Goal: Find specific page/section: Find specific page/section

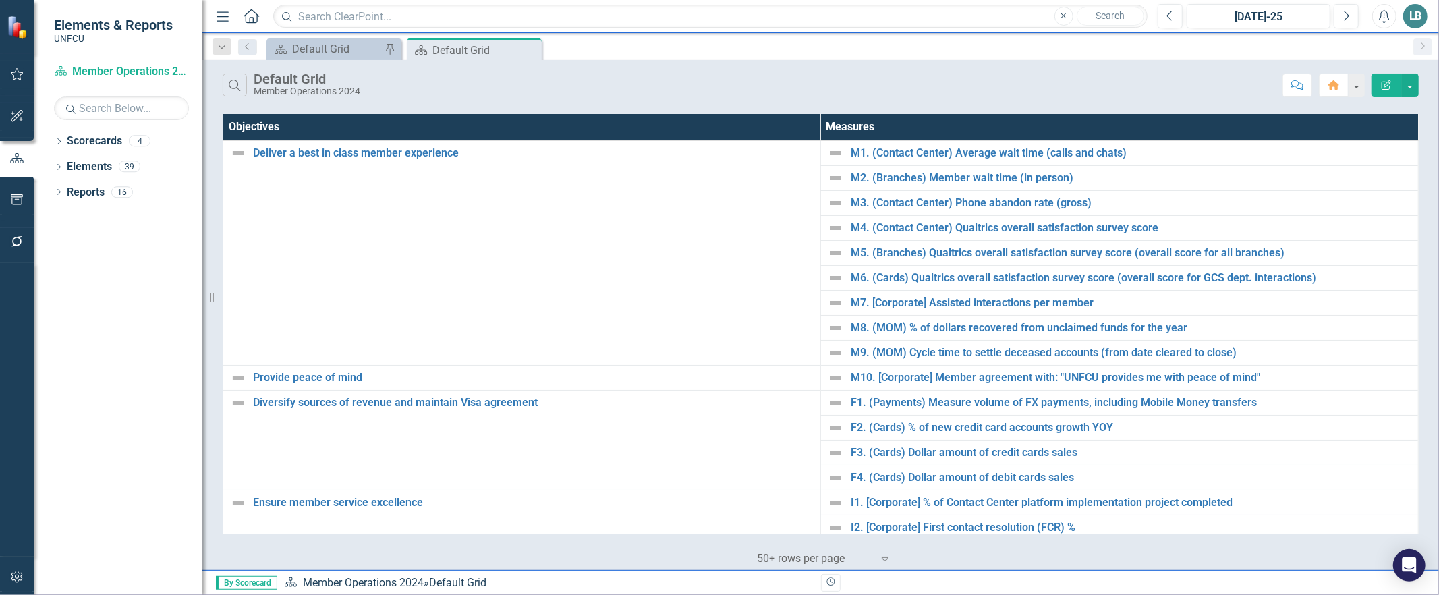
drag, startPoint x: 529, startPoint y: 49, endPoint x: 868, endPoint y: 48, distance: 338.7
click at [0, 0] on icon at bounding box center [0, 0] width 0 height 0
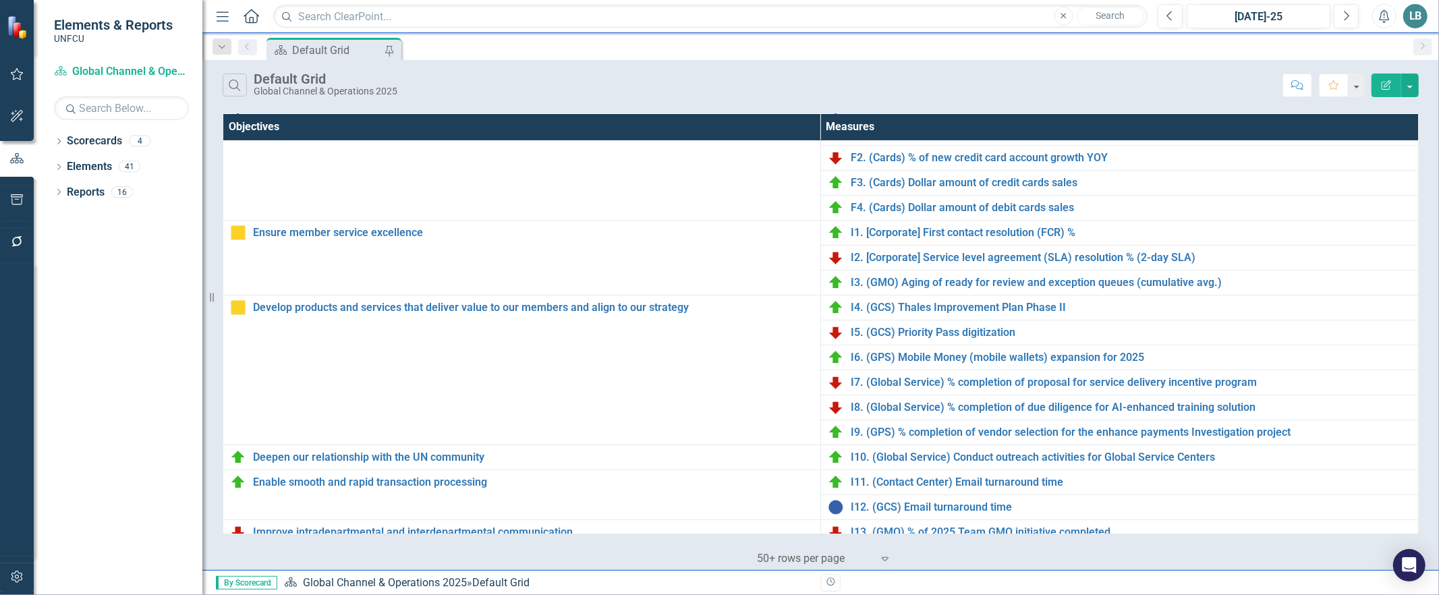
scroll to position [366, 0]
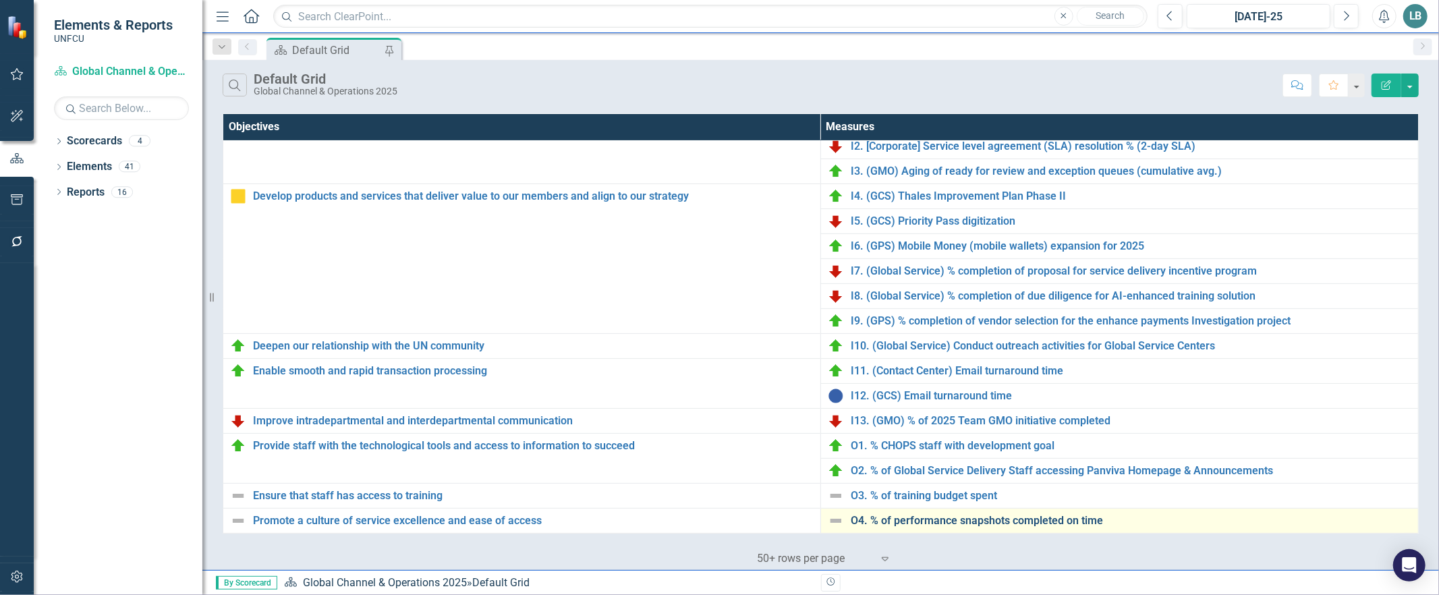
click at [898, 518] on link "O4. % of performance snapshots completed on time" at bounding box center [1131, 521] width 561 height 12
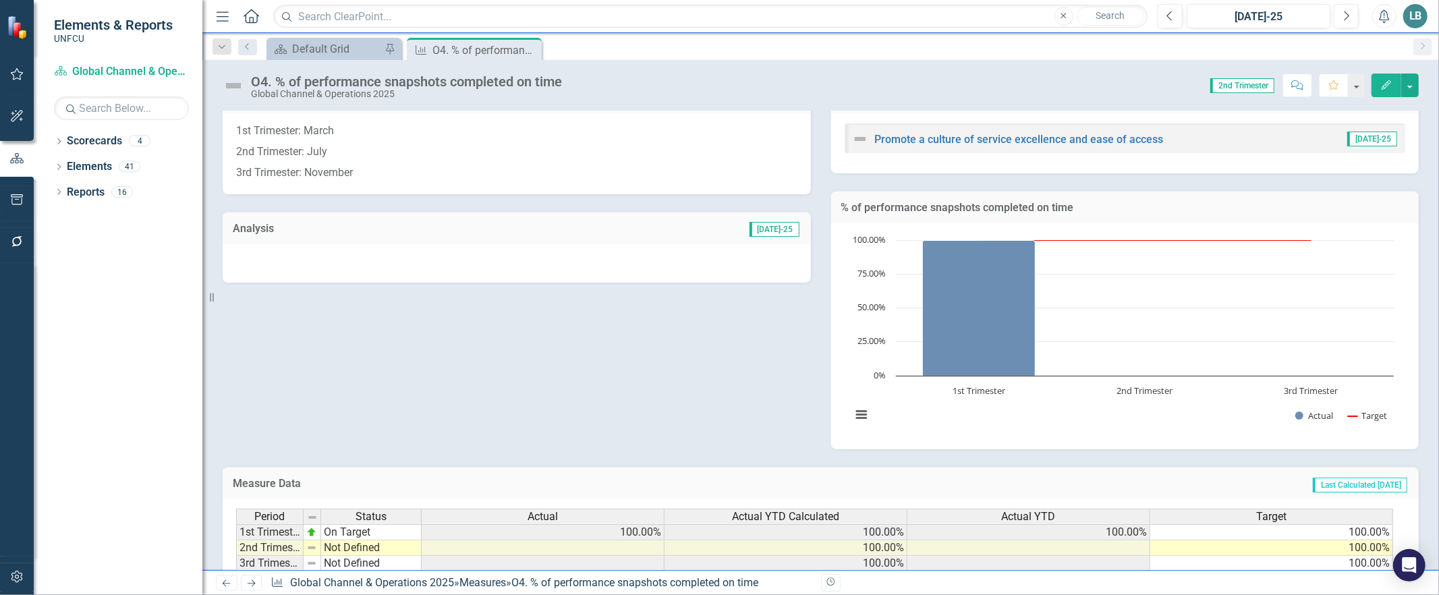
scroll to position [227, 0]
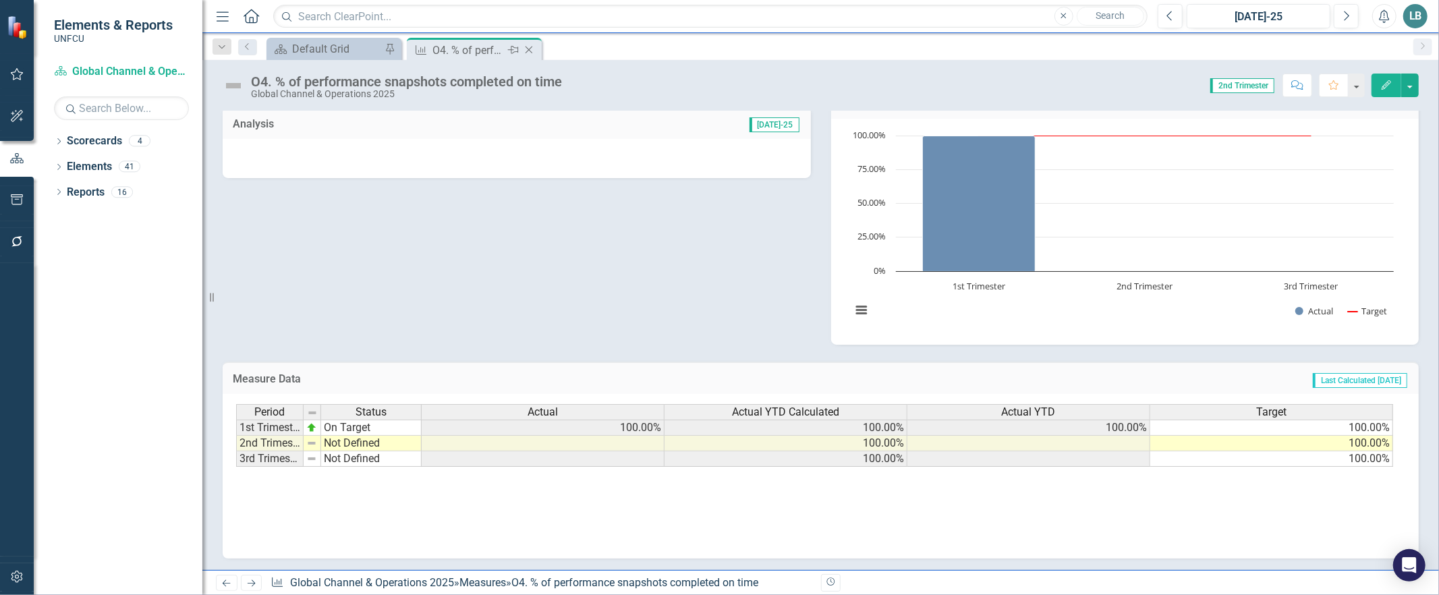
click at [531, 50] on icon "Close" at bounding box center [528, 50] width 13 height 11
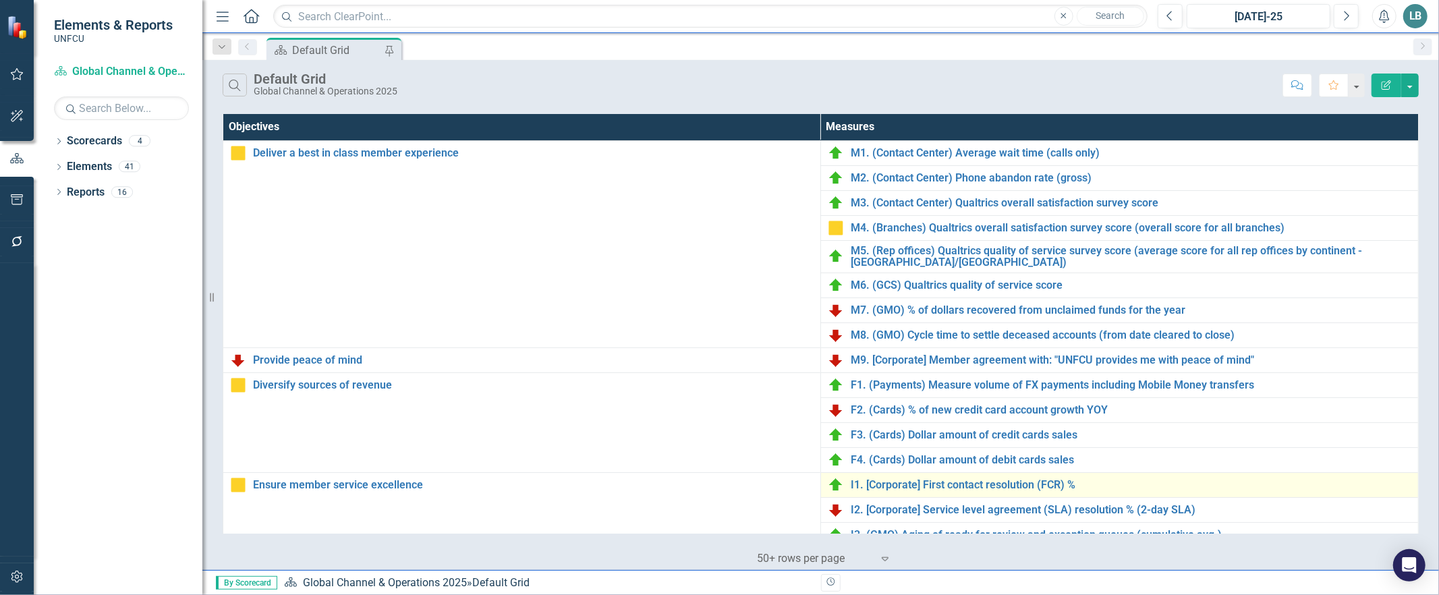
scroll to position [366, 0]
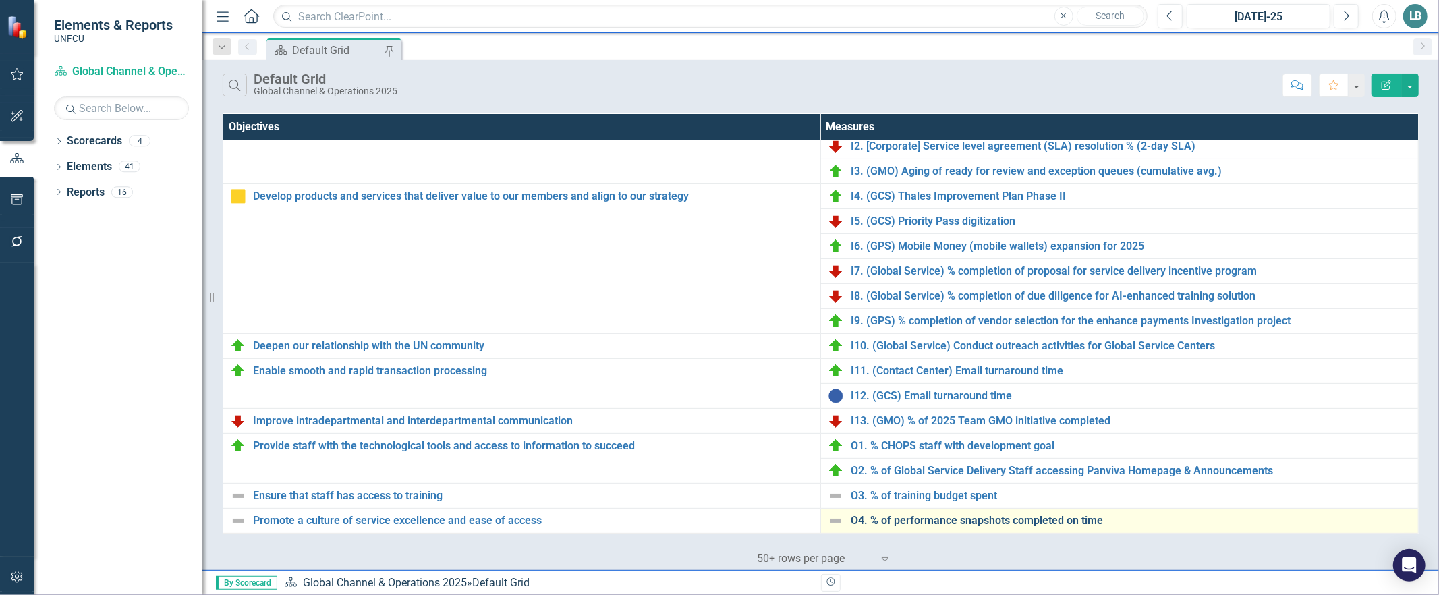
click at [895, 520] on link "O4. % of performance snapshots completed on time" at bounding box center [1131, 521] width 561 height 12
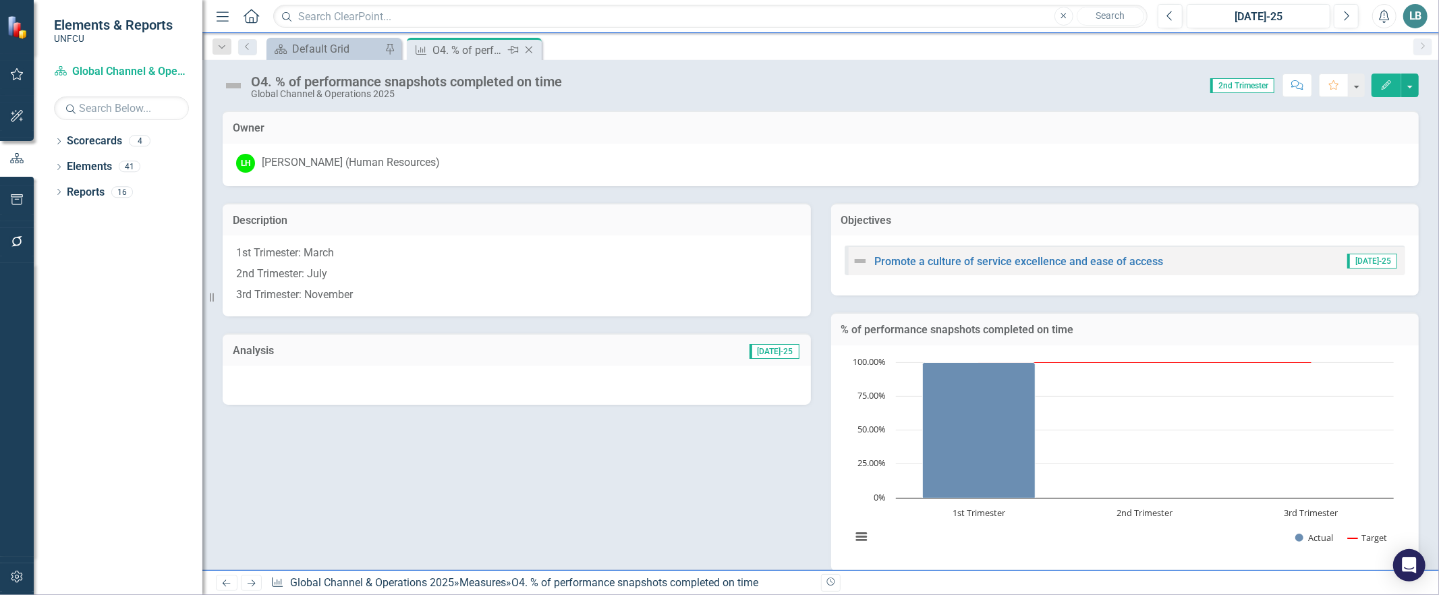
click at [530, 50] on icon "Close" at bounding box center [528, 50] width 13 height 11
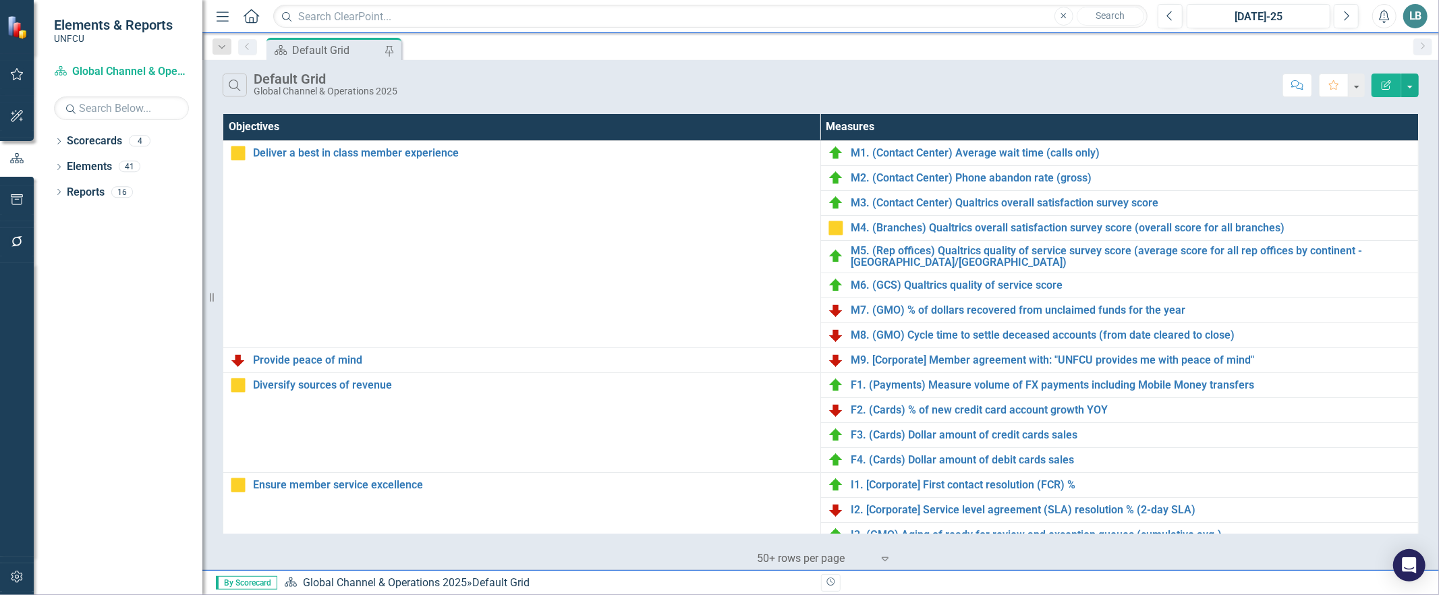
scroll to position [366, 0]
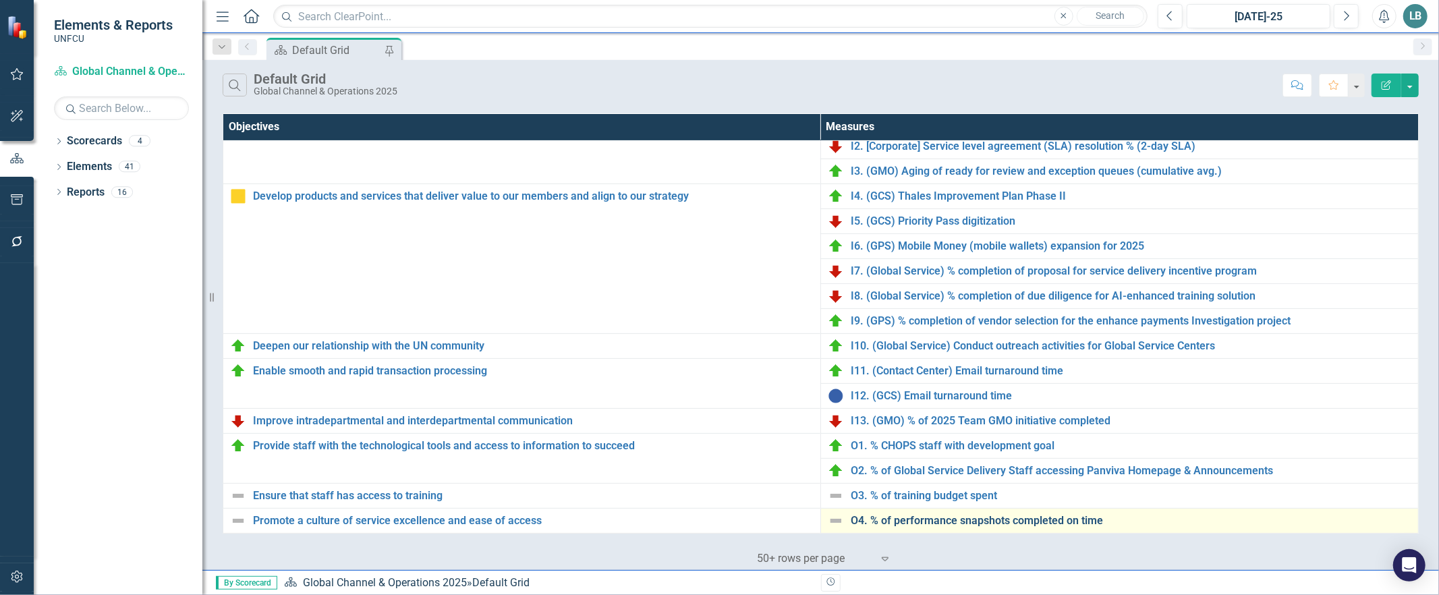
click at [931, 519] on link "O4. % of performance snapshots completed on time" at bounding box center [1131, 521] width 561 height 12
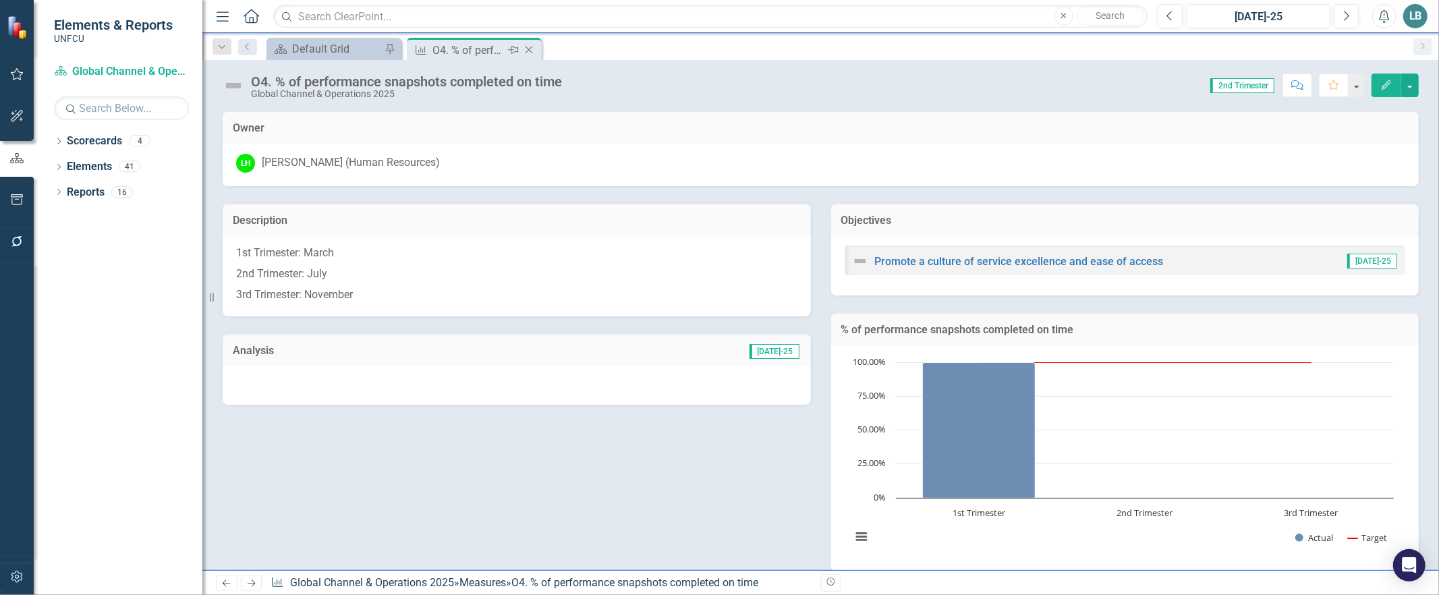
click at [529, 50] on icon at bounding box center [529, 50] width 7 height 7
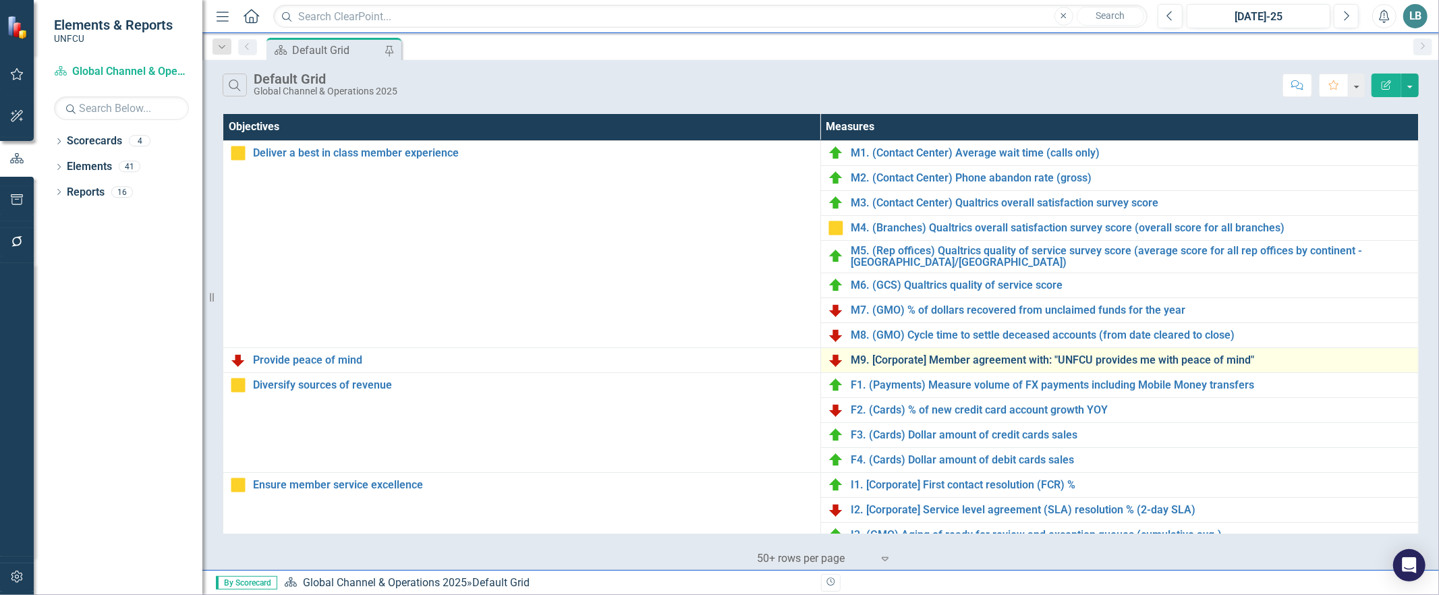
scroll to position [366, 0]
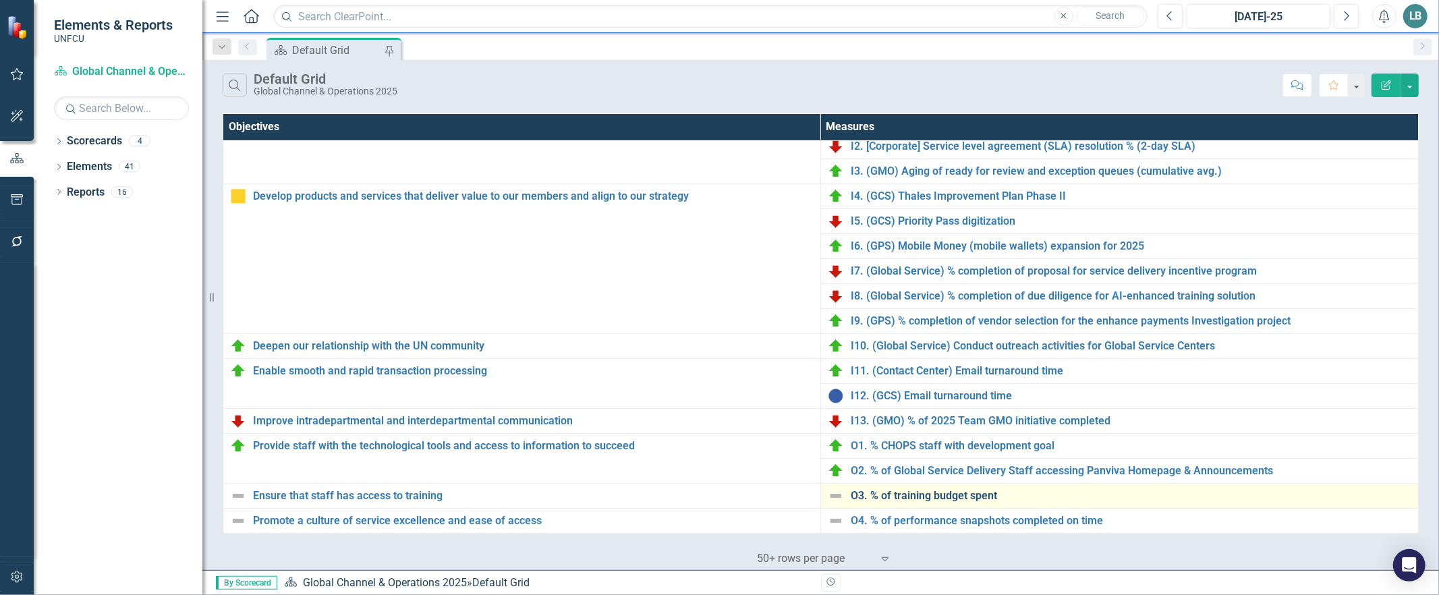
click at [919, 500] on link "O3. % of training budget spent" at bounding box center [1131, 496] width 561 height 12
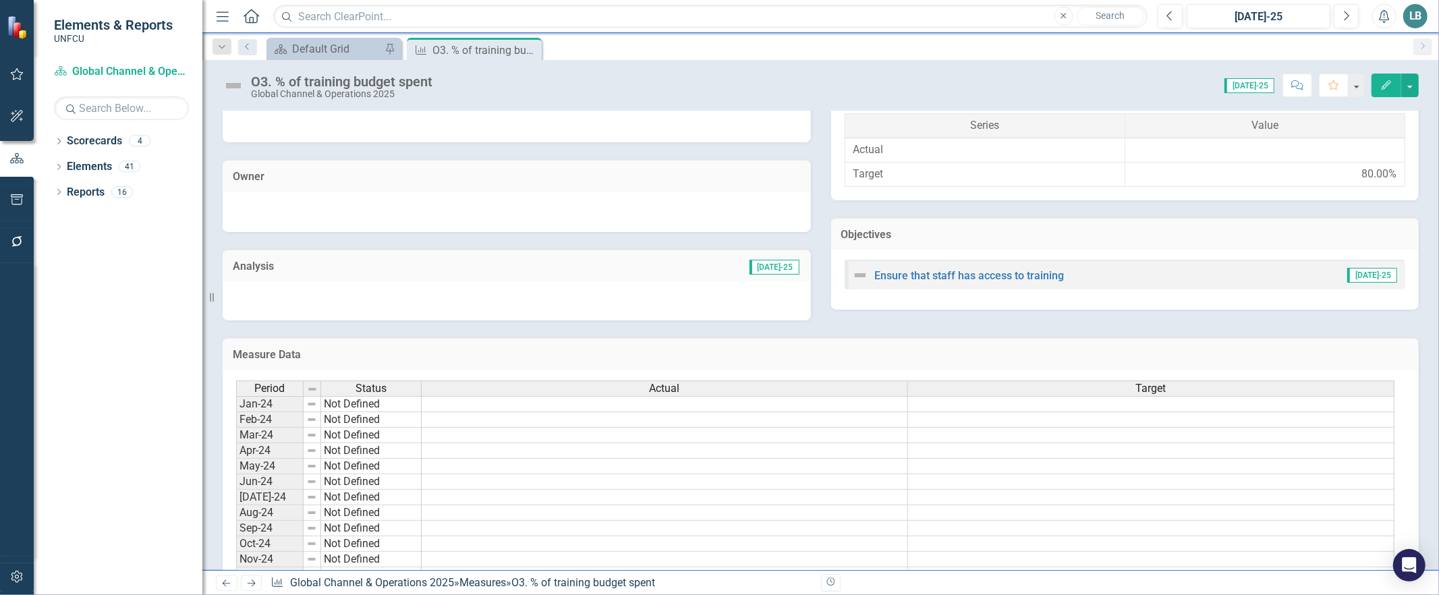
scroll to position [556, 0]
